Goal: Task Accomplishment & Management: Use online tool/utility

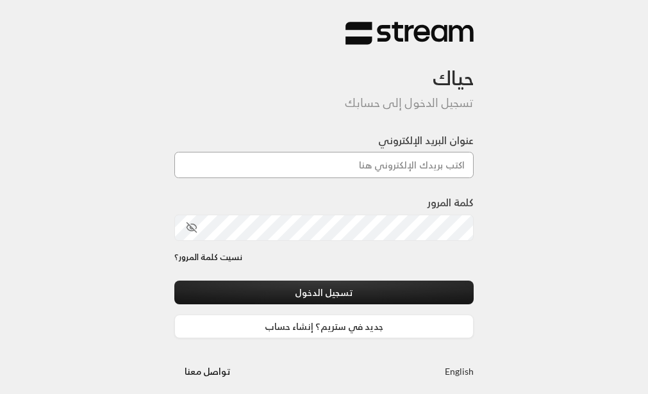
click at [381, 166] on input "عنوان البريد الإلكتروني" at bounding box center [324, 165] width 300 height 26
type input "[EMAIL_ADDRESS][DOMAIN_NAME]"
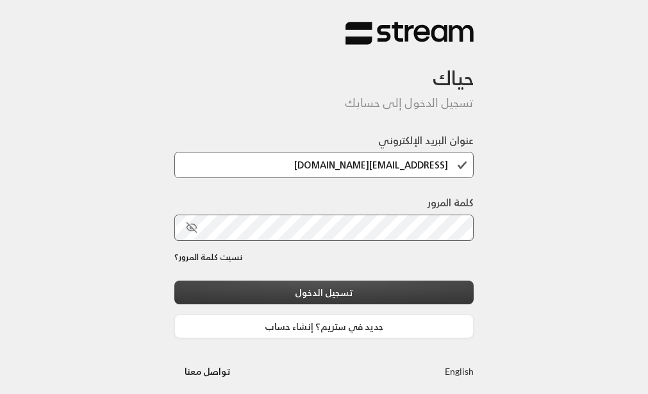
click at [330, 289] on button "تسجيل الدخول" at bounding box center [324, 293] width 300 height 24
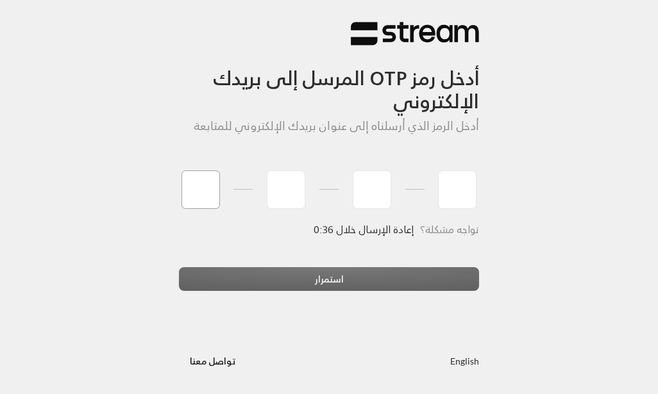
type input "6"
type input "4"
type input "3"
type input "0"
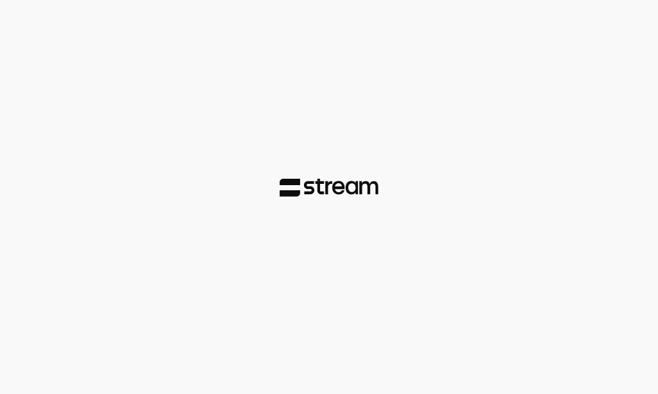
click at [332, 281] on div at bounding box center [329, 197] width 658 height 394
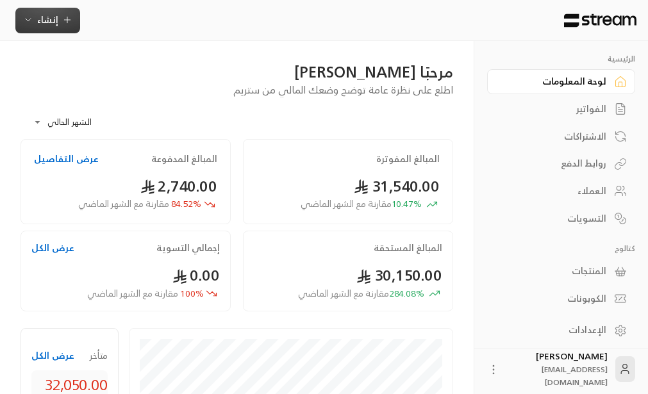
click at [48, 21] on span "إنشاء" at bounding box center [47, 20] width 21 height 16
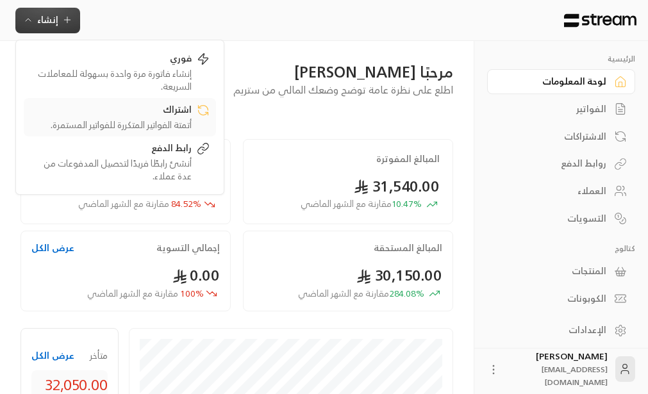
click at [172, 117] on div "اشتراك" at bounding box center [111, 110] width 162 height 15
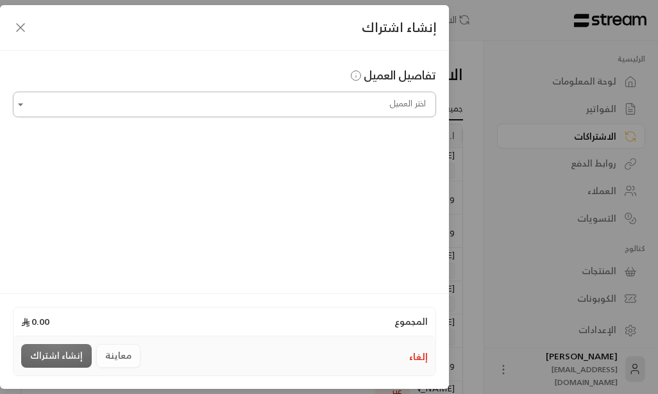
click at [378, 107] on input "اختر العميل" at bounding box center [224, 105] width 423 height 22
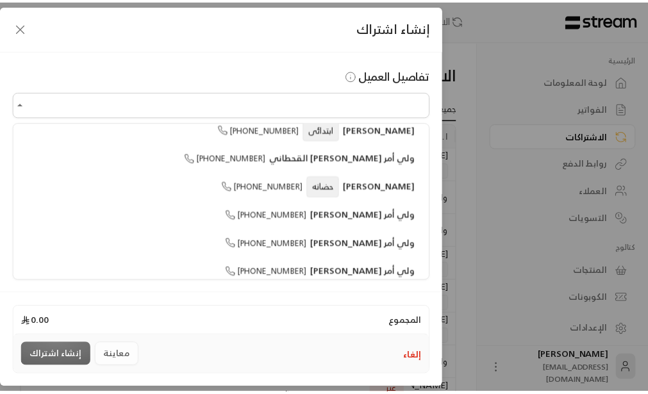
scroll to position [257, 0]
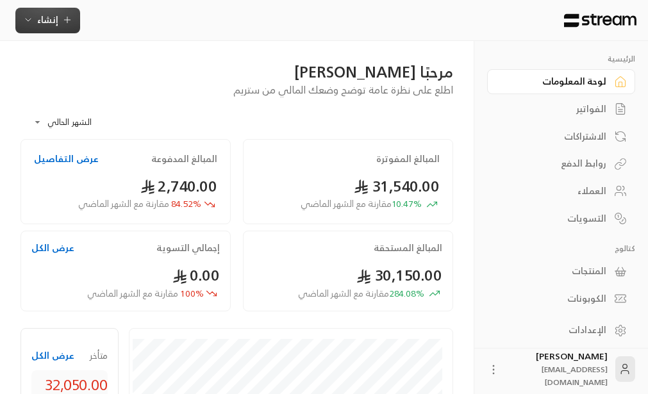
click at [30, 21] on icon "button" at bounding box center [28, 20] width 10 height 10
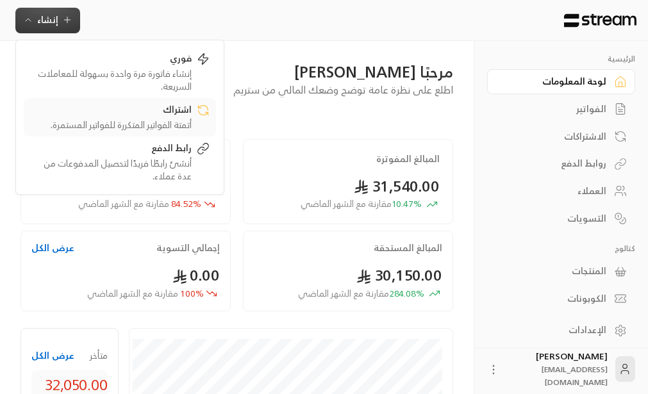
click at [160, 117] on div "اشتراك" at bounding box center [111, 110] width 162 height 15
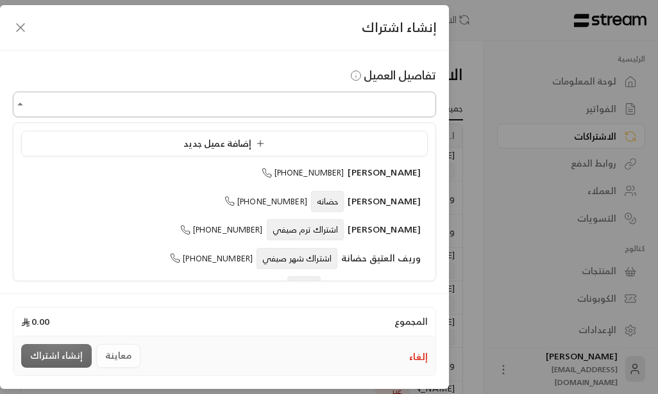
click at [383, 108] on input "اختر العميل" at bounding box center [224, 105] width 423 height 22
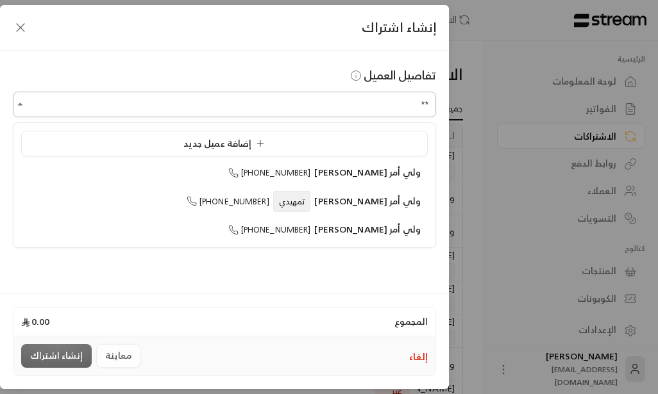
type input "*"
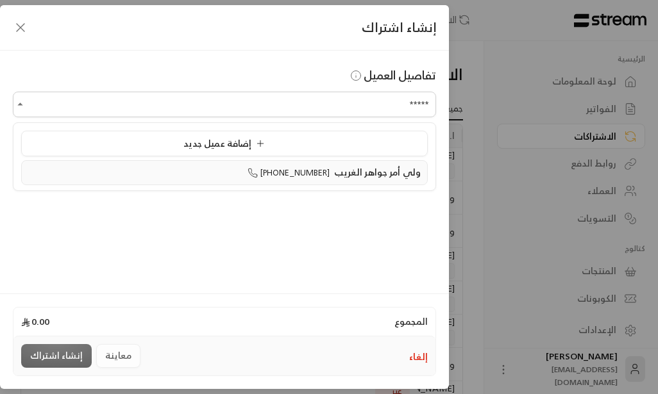
click at [348, 172] on span "ولي أمر جواهر الغريب" at bounding box center [377, 172] width 87 height 16
type input "**********"
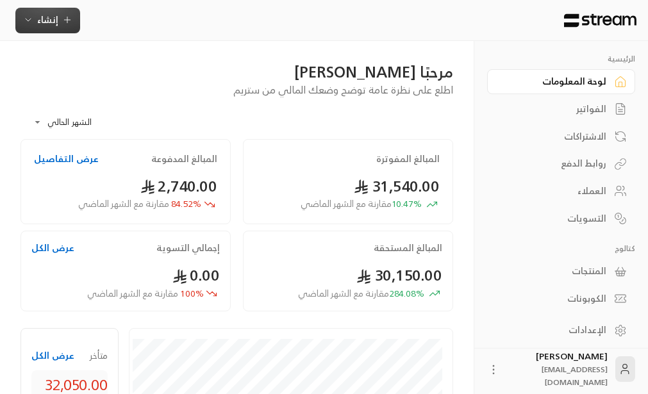
click at [30, 19] on icon "button" at bounding box center [28, 20] width 10 height 10
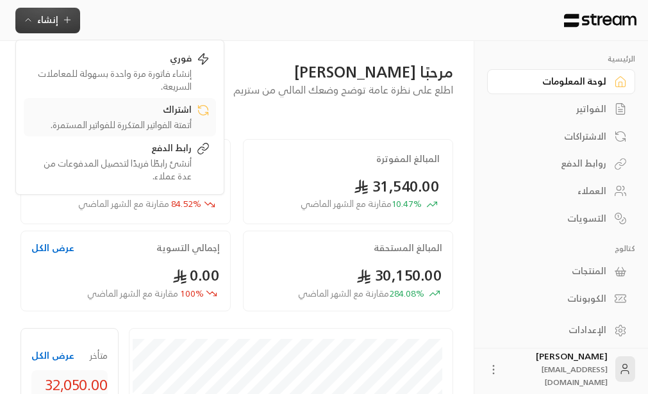
click at [176, 115] on div "اشتراك" at bounding box center [111, 110] width 162 height 15
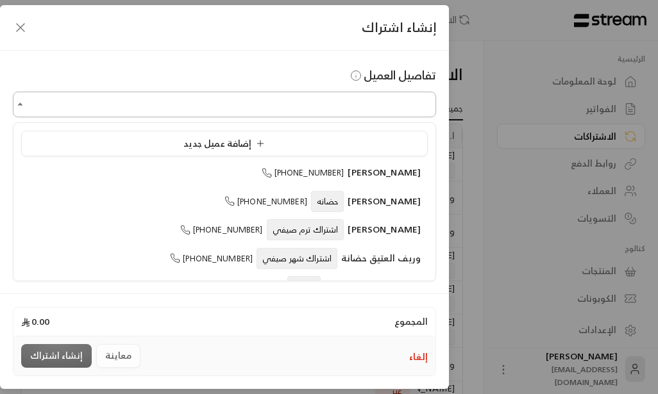
click at [376, 102] on input "اختر العميل" at bounding box center [224, 105] width 423 height 22
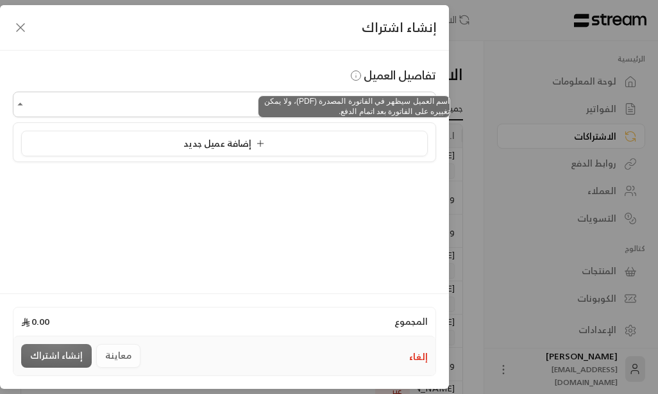
type input "****"
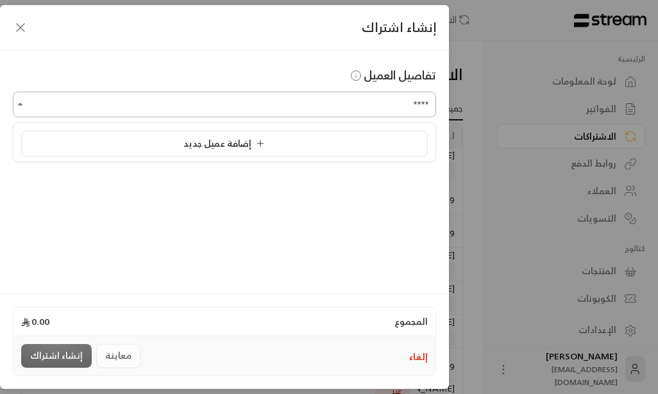
drag, startPoint x: 409, startPoint y: 106, endPoint x: 432, endPoint y: 106, distance: 22.4
click at [432, 106] on input "****" at bounding box center [224, 105] width 423 height 22
click at [21, 26] on icon "button" at bounding box center [20, 27] width 15 height 15
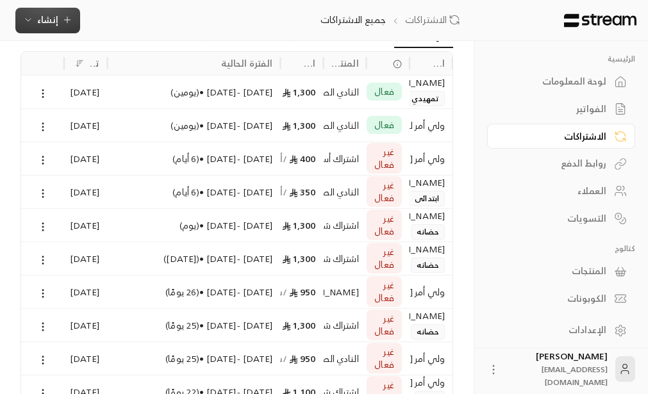
scroll to position [183, 0]
